Goal: Find specific page/section: Find specific page/section

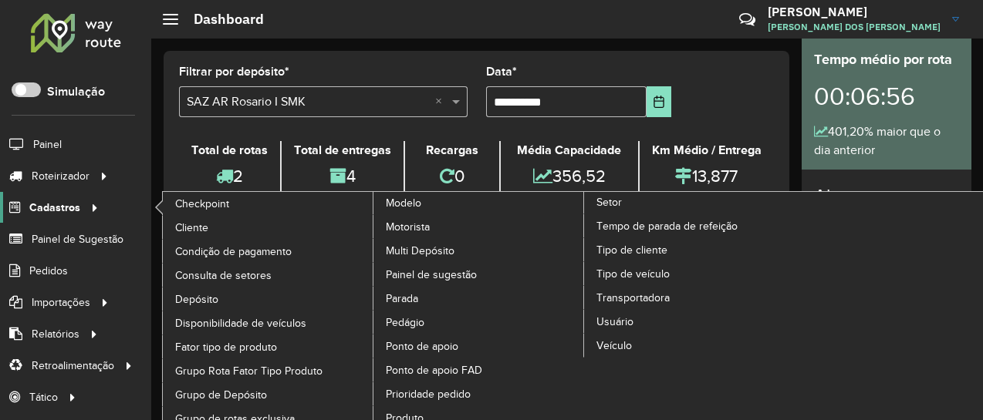
click at [68, 212] on span "Cadastros" at bounding box center [54, 208] width 51 height 16
click at [231, 269] on span "Consulta de setores" at bounding box center [225, 276] width 100 height 16
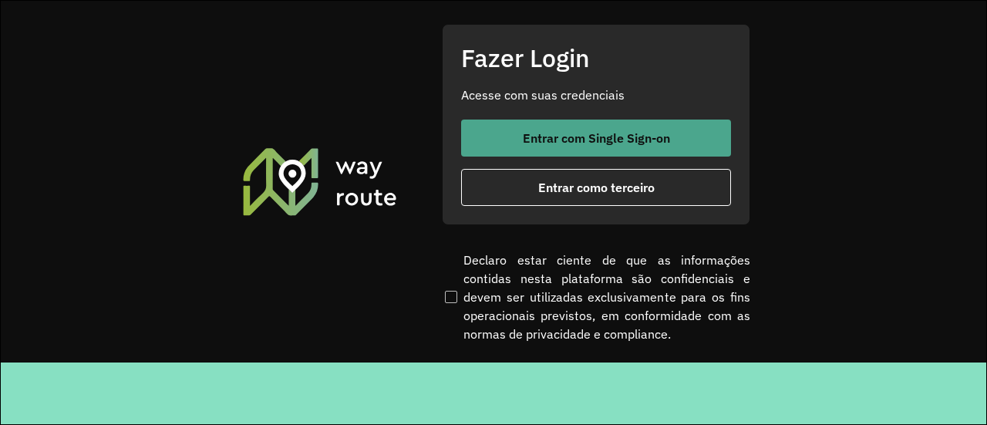
click at [572, 143] on span "Entrar com Single Sign-on" at bounding box center [596, 138] width 147 height 12
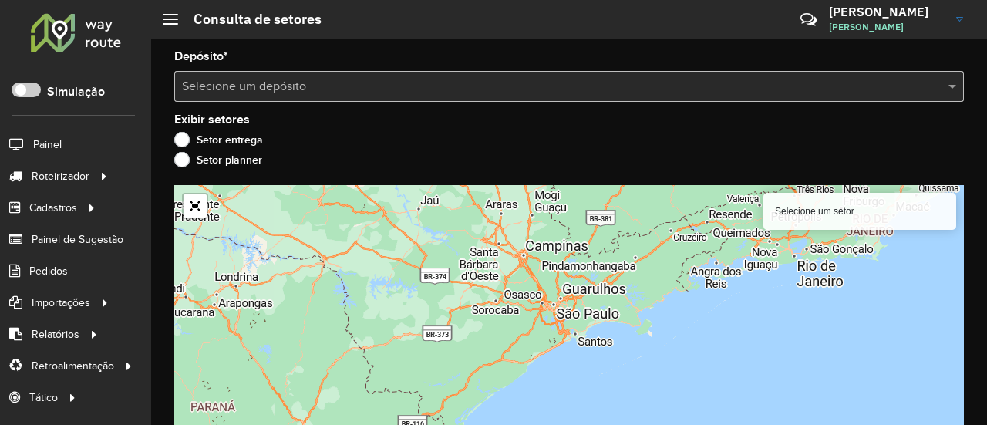
click at [345, 79] on input "text" at bounding box center [553, 87] width 743 height 19
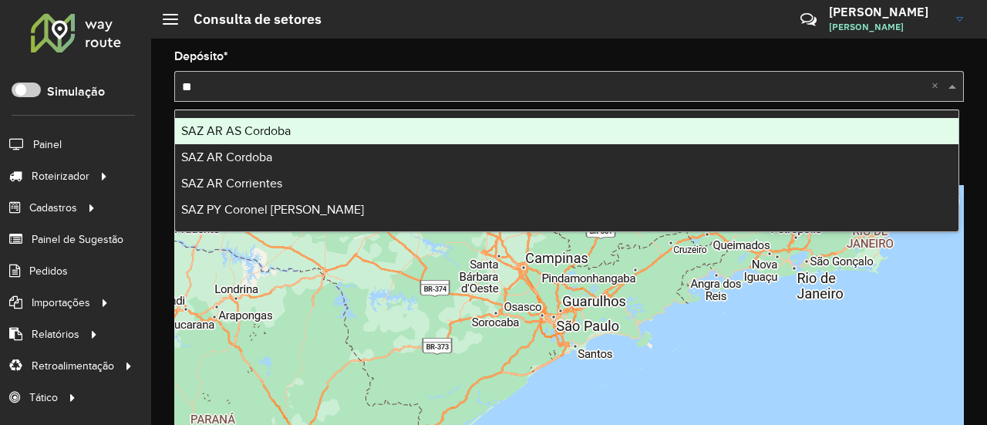
type input "***"
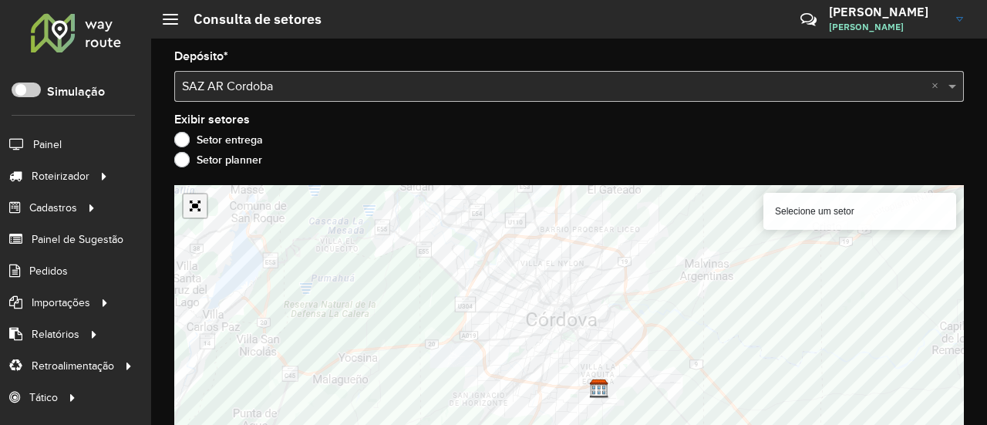
click at [190, 209] on div "Selecione um setor Leaflet | Map data © OpenStreetMap contributors,© 2025 TomTo…" at bounding box center [569, 312] width 790 height 255
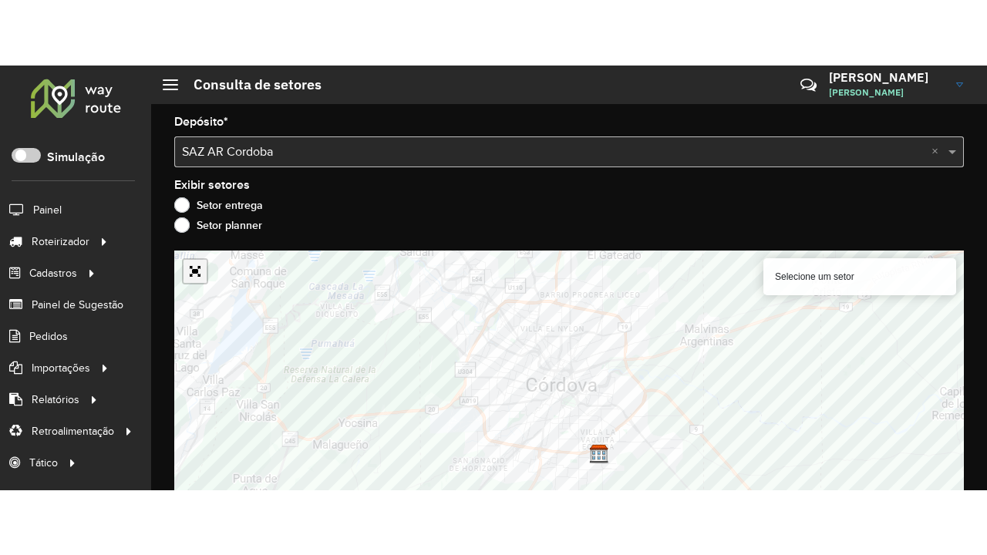
scroll to position [14, 0]
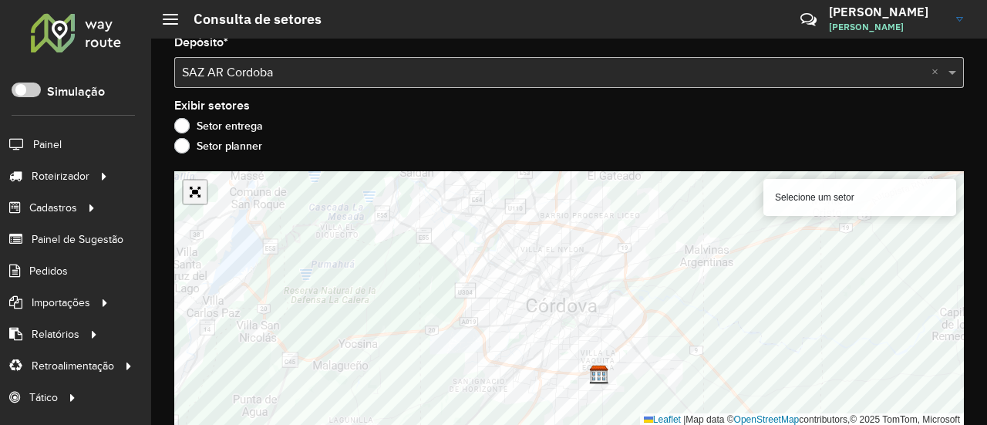
click at [191, 192] on link "Abrir mapa em tela cheia" at bounding box center [195, 191] width 23 height 23
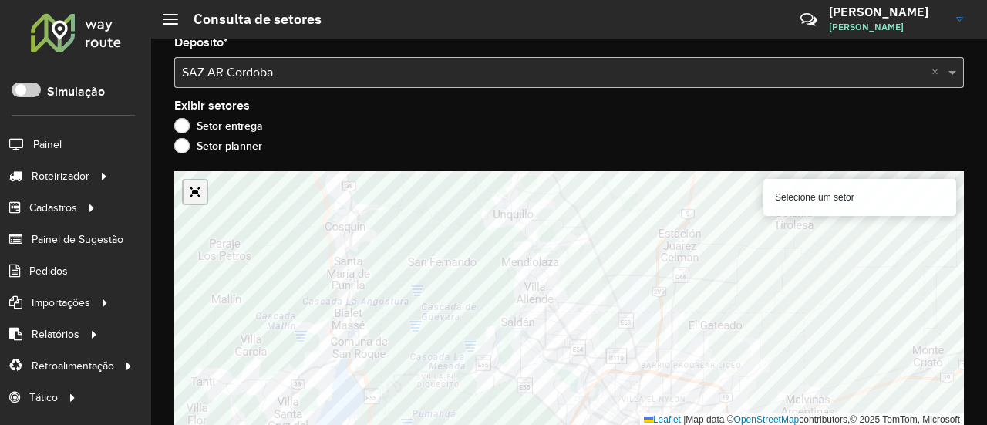
scroll to position [0, 0]
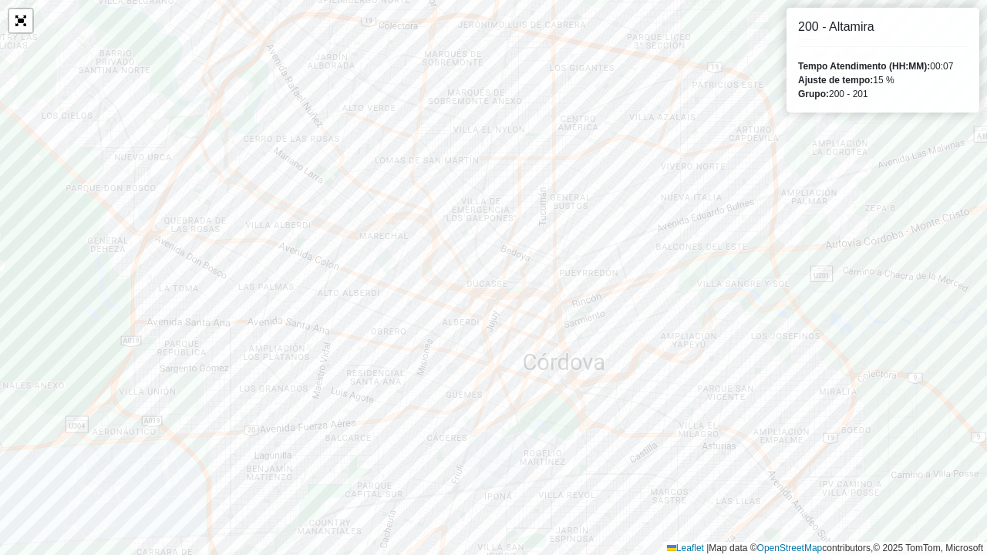
click at [32, 32] on div at bounding box center [21, 21] width 26 height 26
click at [23, 29] on link "Abrir mapa em tela cheia" at bounding box center [20, 20] width 23 height 23
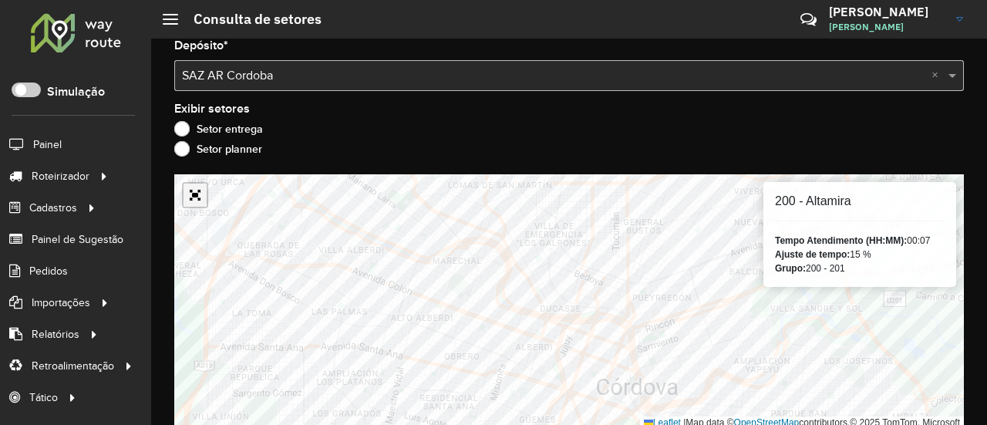
scroll to position [14, 0]
